Goal: Transaction & Acquisition: Obtain resource

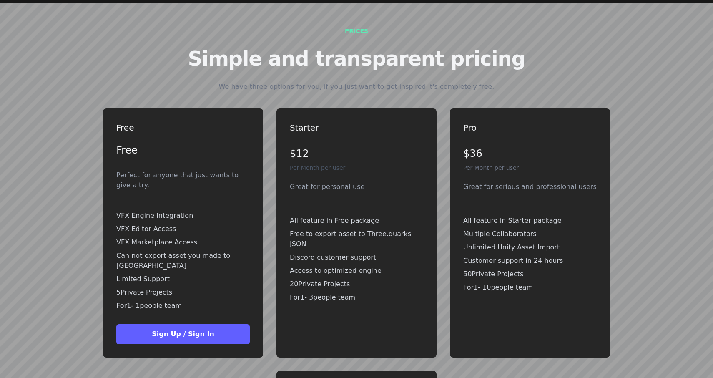
scroll to position [1812, 0]
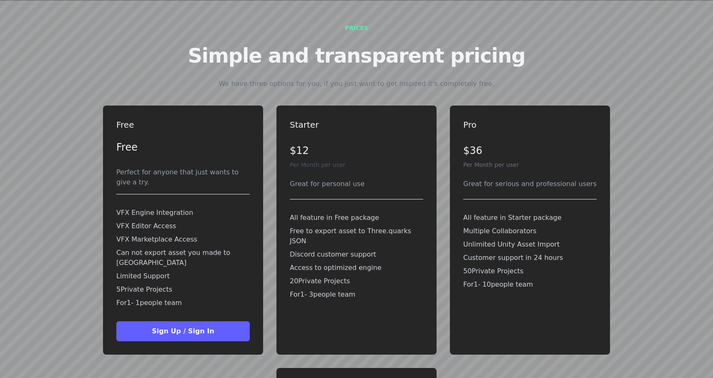
click at [171, 234] on div "VFX Engine Integration VFX Editor Access VFX Marketplace Access Can not export …" at bounding box center [182, 257] width 133 height 107
click at [196, 248] on p "Can not export asset you made to JSON" at bounding box center [182, 258] width 133 height 20
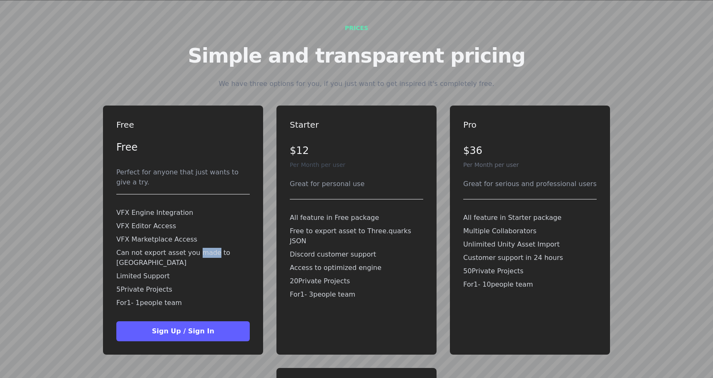
click at [196, 248] on p "Can not export asset you made to JSON" at bounding box center [182, 258] width 133 height 20
click at [183, 234] on p "VFX Marketplace Access" at bounding box center [182, 239] width 133 height 10
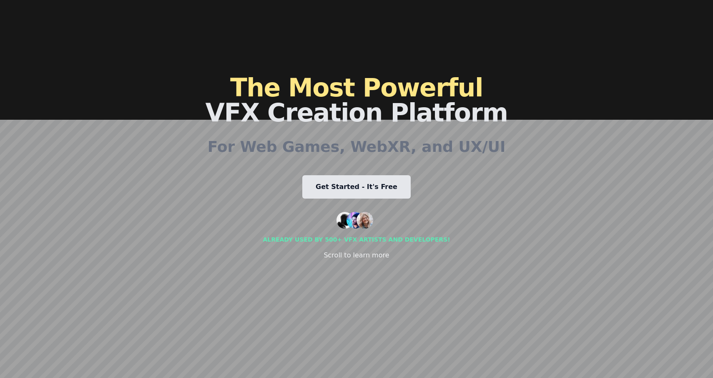
scroll to position [0, 0]
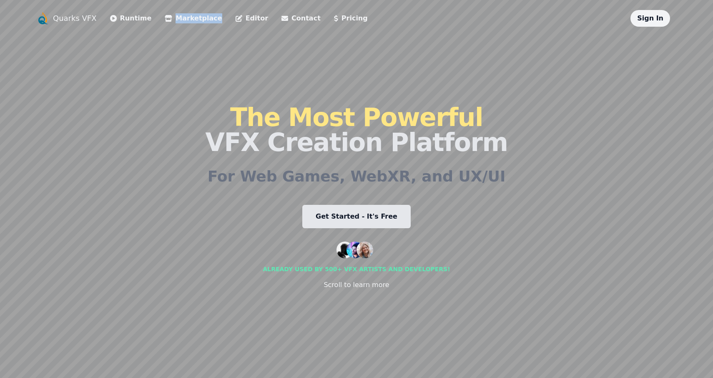
click at [123, 23] on link "Runtime" at bounding box center [131, 18] width 42 height 10
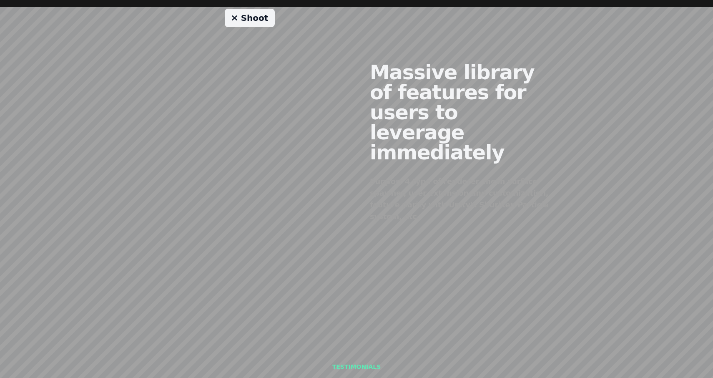
scroll to position [717, 0]
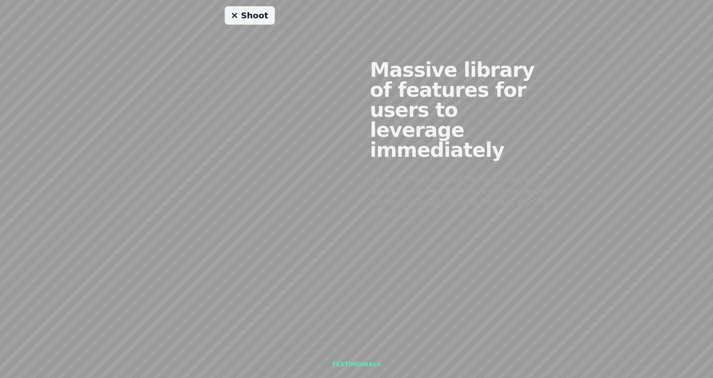
click at [188, 91] on div "Shoot" at bounding box center [250, 133] width 214 height 254
click at [255, 10] on link "Shoot" at bounding box center [250, 15] width 50 height 18
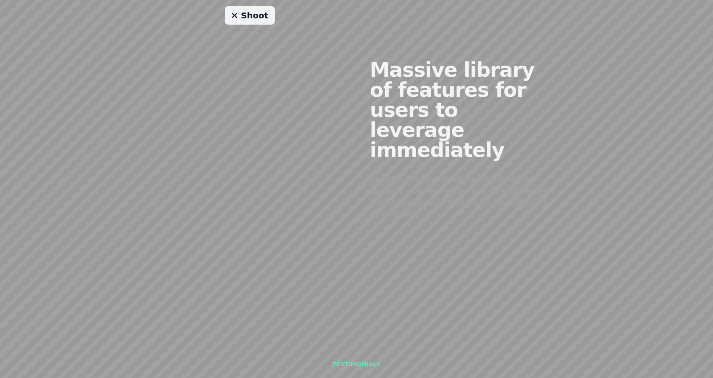
click at [255, 10] on link "Shoot" at bounding box center [250, 15] width 50 height 18
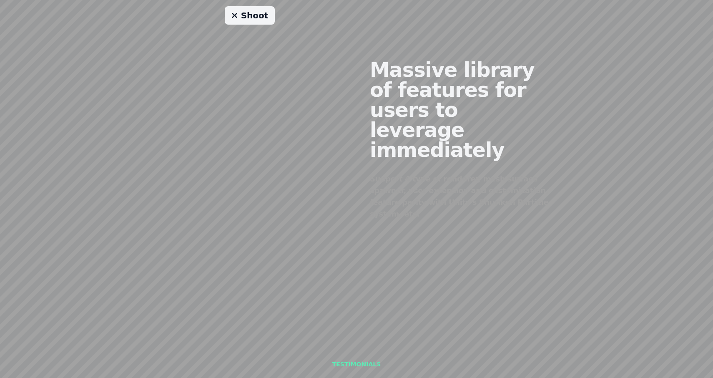
click at [255, 10] on link "Shoot" at bounding box center [250, 15] width 50 height 18
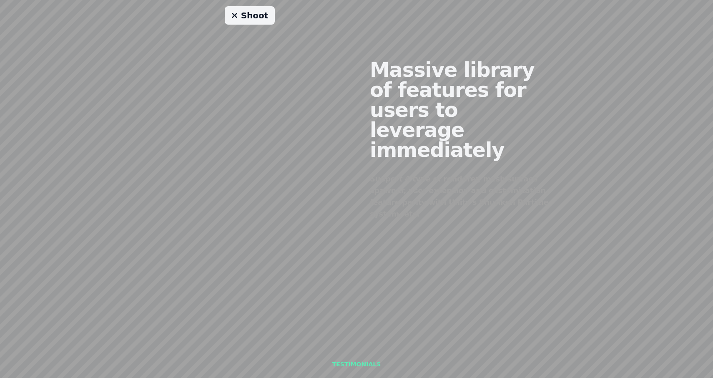
click at [255, 10] on link "Shoot" at bounding box center [250, 15] width 50 height 18
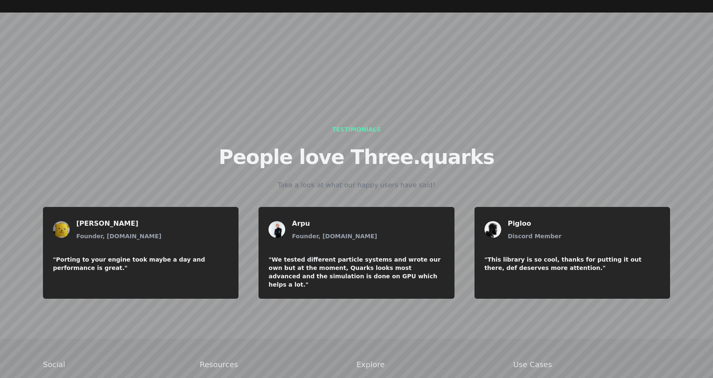
scroll to position [950, 0]
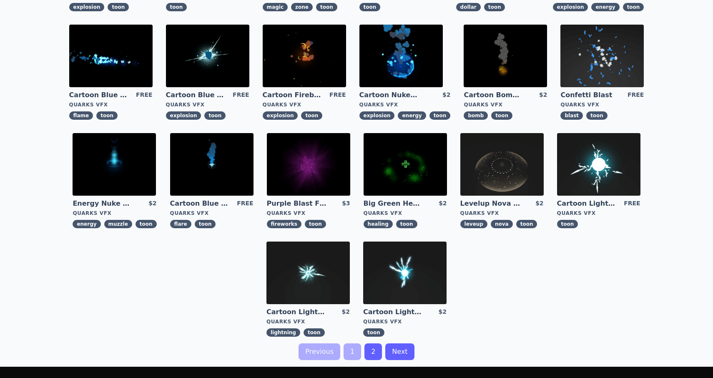
scroll to position [156, 0]
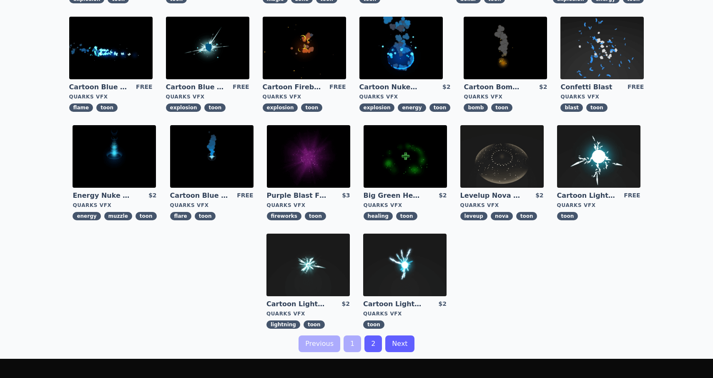
click at [605, 158] on img at bounding box center [598, 156] width 83 height 63
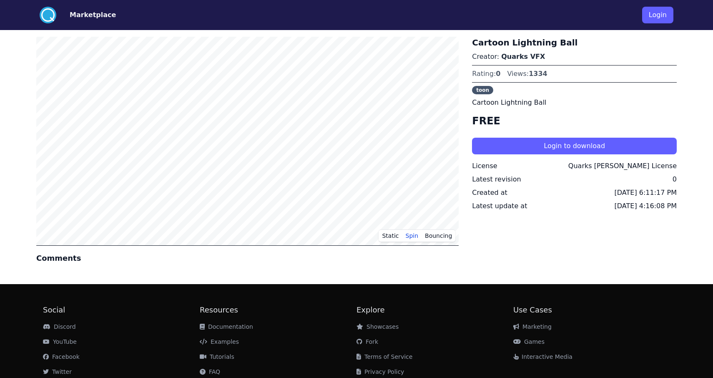
click at [70, 18] on button "Marketplace" at bounding box center [93, 15] width 46 height 10
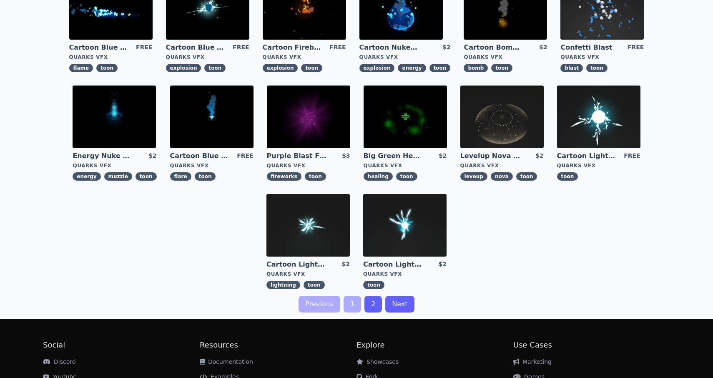
scroll to position [260, 0]
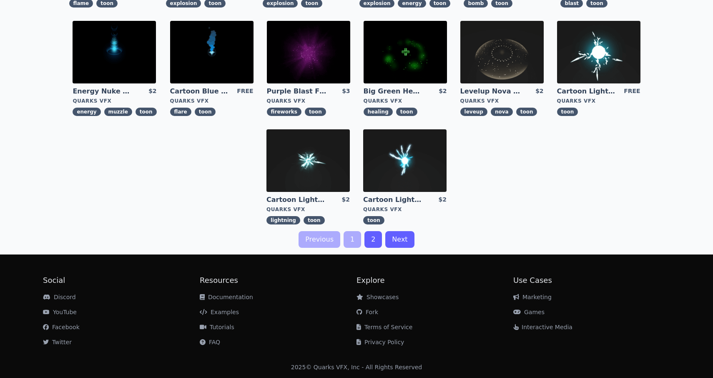
click at [370, 235] on link "2" at bounding box center [373, 239] width 18 height 17
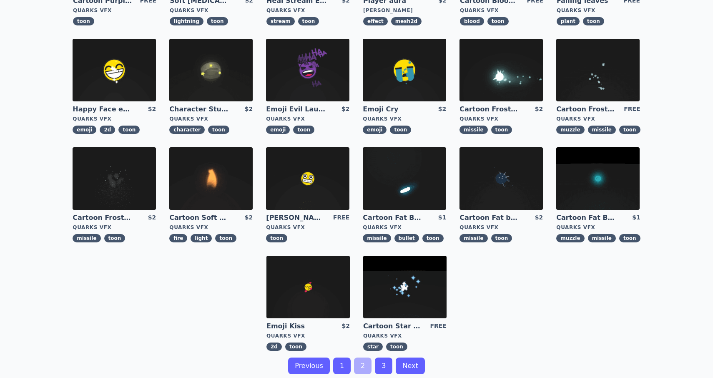
scroll to position [260, 0]
